Goal: Find specific page/section: Find specific page/section

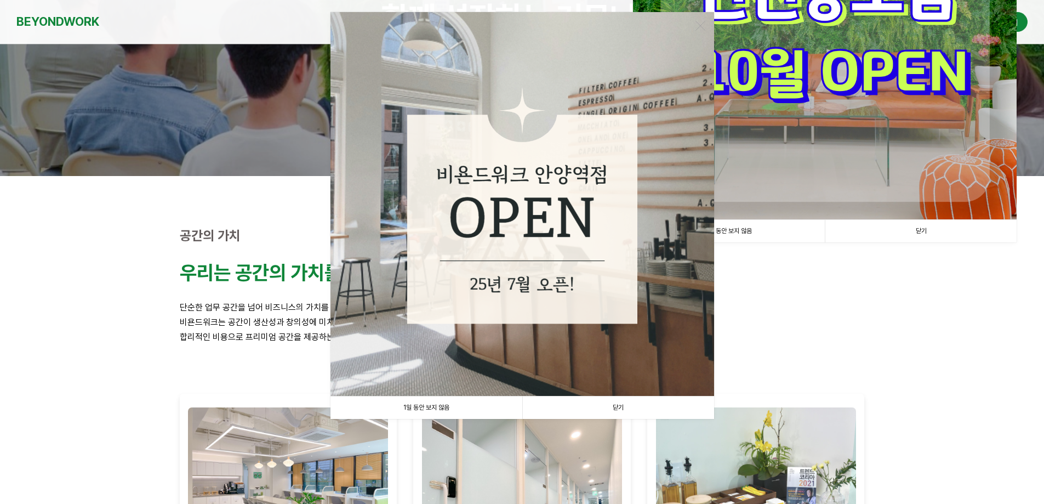
scroll to position [164, 0]
click at [619, 407] on link "닫기" at bounding box center [618, 407] width 192 height 22
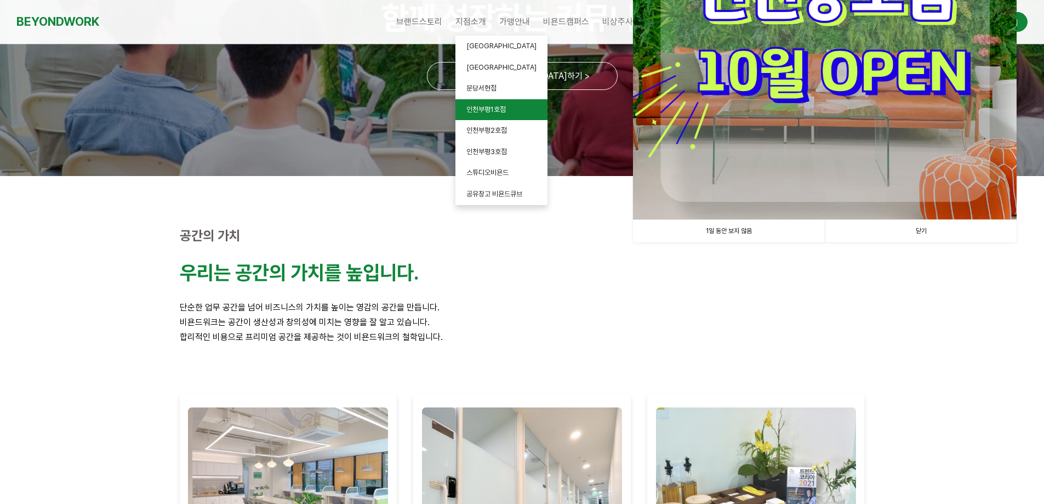
click at [503, 113] on link "인천부평1호점" at bounding box center [502, 109] width 92 height 21
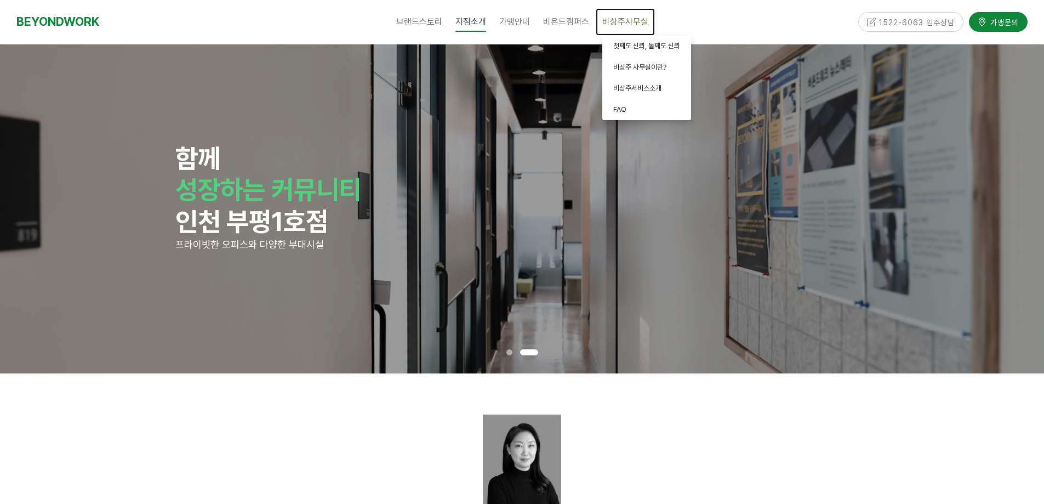
click at [632, 22] on span "비상주사무실" at bounding box center [625, 21] width 46 height 10
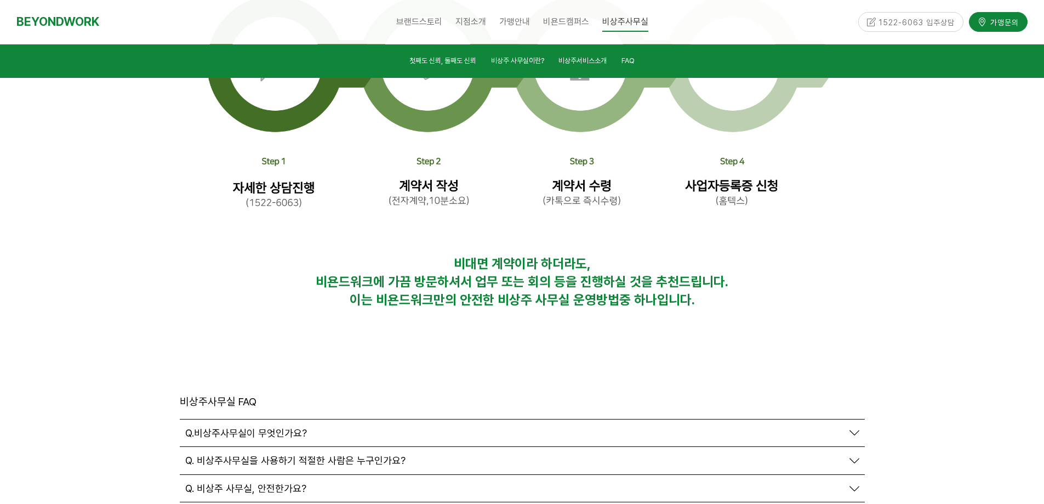
scroll to position [3454, 0]
